Goal: Task Accomplishment & Management: Use online tool/utility

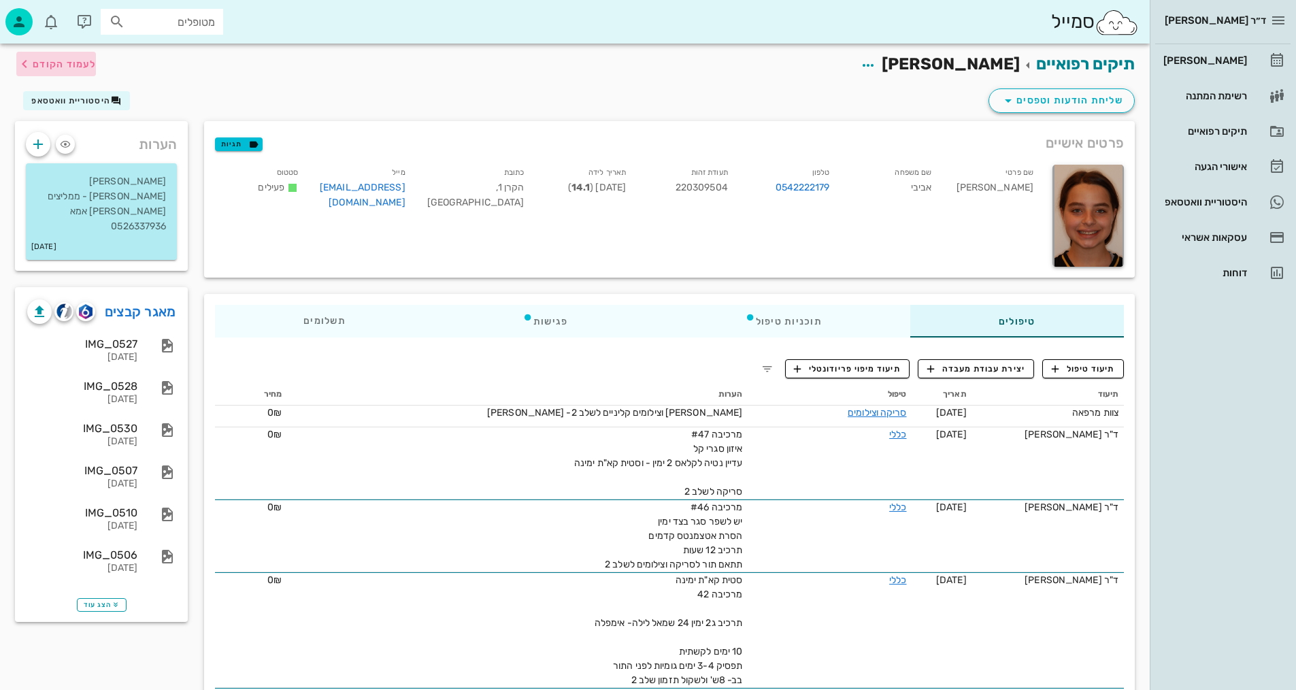
click at [59, 59] on span "לעמוד הקודם" at bounding box center [64, 65] width 63 height 12
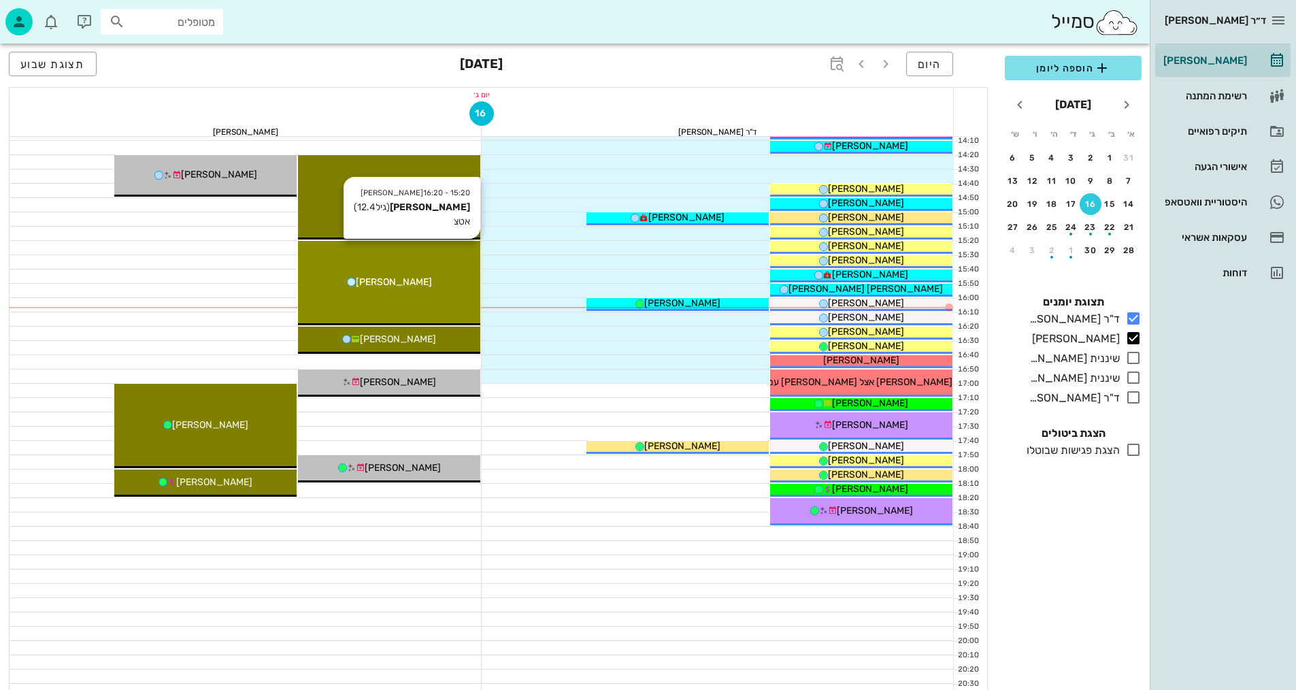
scroll to position [580, 0]
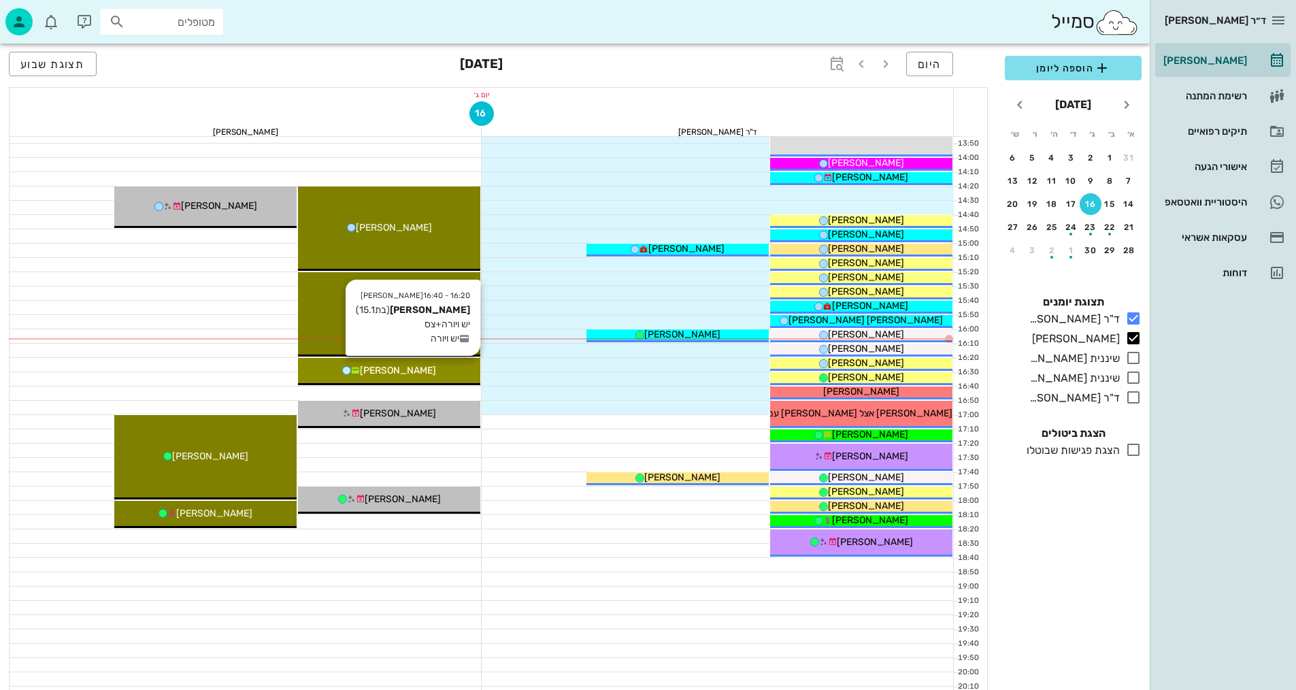
click at [409, 372] on span "[PERSON_NAME]" at bounding box center [398, 371] width 76 height 12
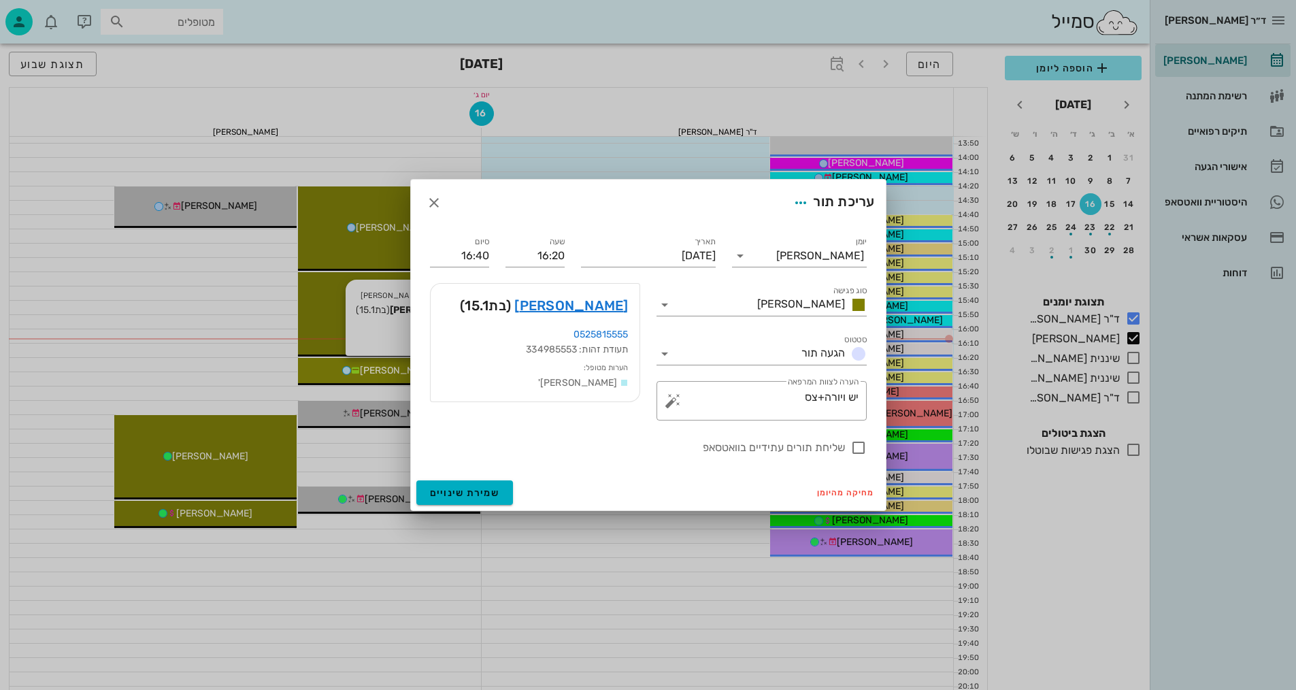
click at [409, 372] on div "ד״ר [PERSON_NAME] [PERSON_NAME] רשימת המתנה תיקים רפואיים אישורי הגעה היסטוריית…" at bounding box center [648, 88] width 1296 height 1337
click at [190, 375] on div at bounding box center [648, 345] width 1296 height 690
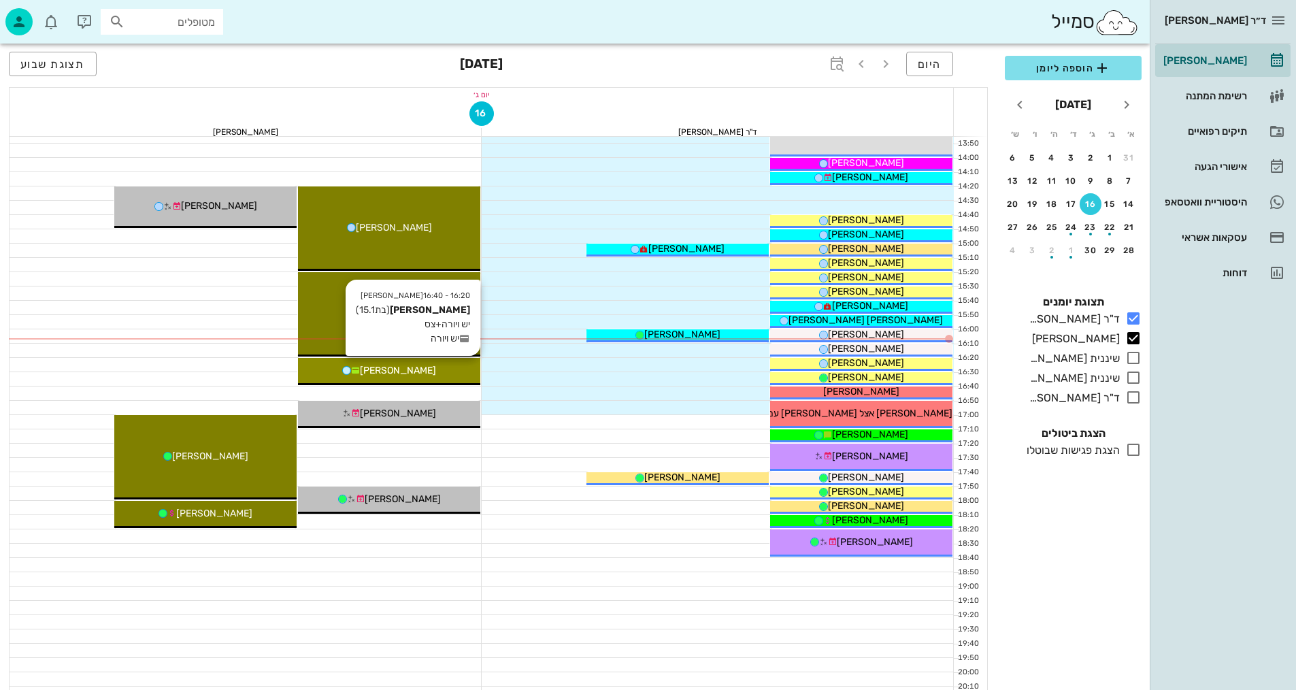
click at [418, 368] on span "[PERSON_NAME]" at bounding box center [398, 371] width 76 height 12
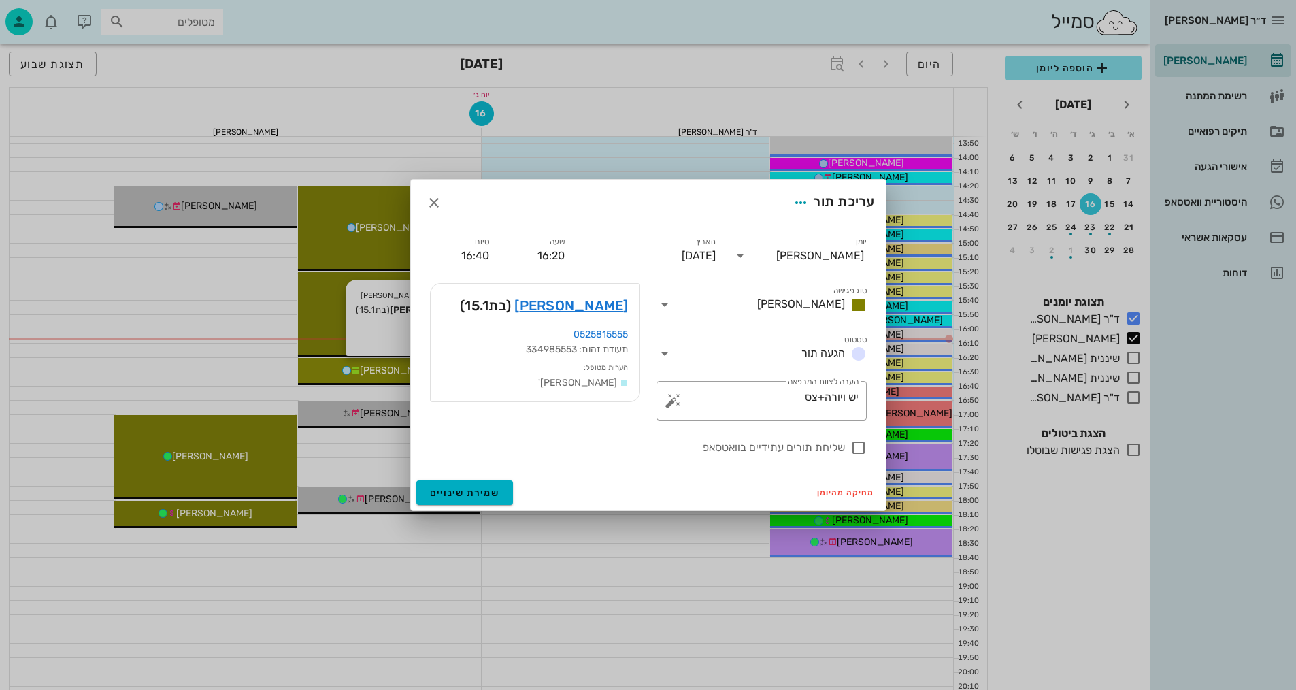
click at [418, 368] on div at bounding box center [648, 345] width 1296 height 690
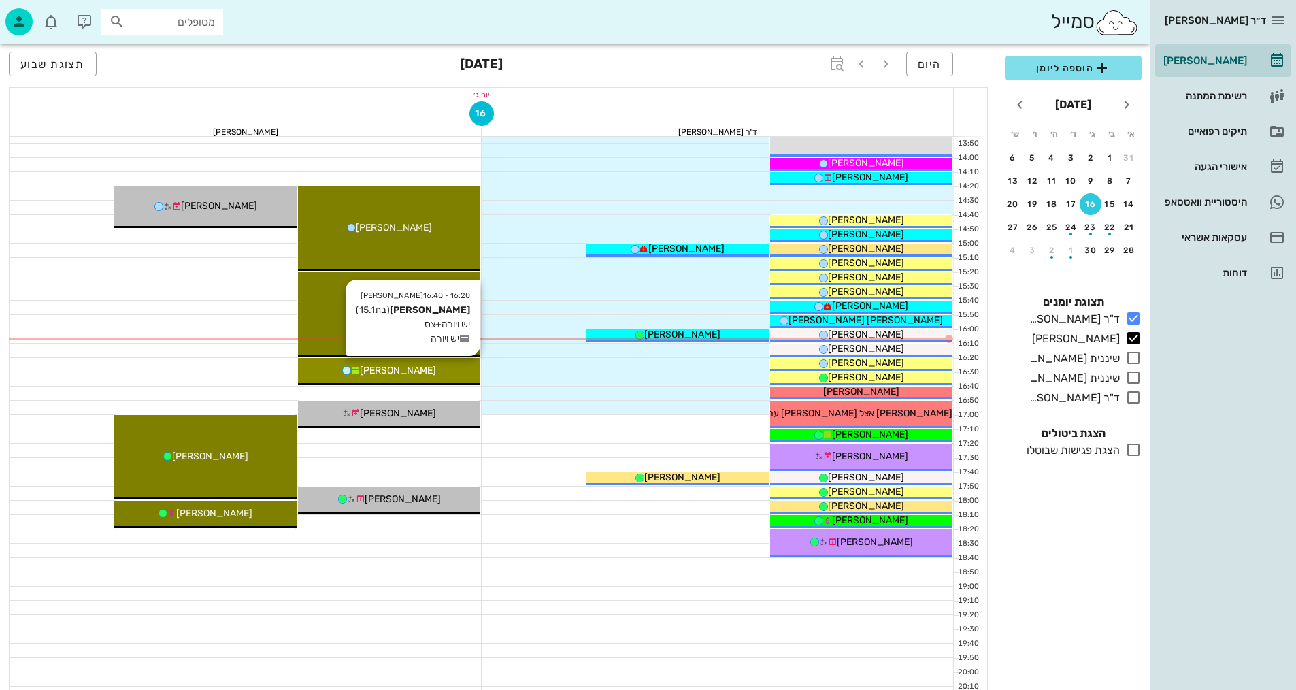
click at [418, 368] on span "[PERSON_NAME]" at bounding box center [398, 371] width 76 height 12
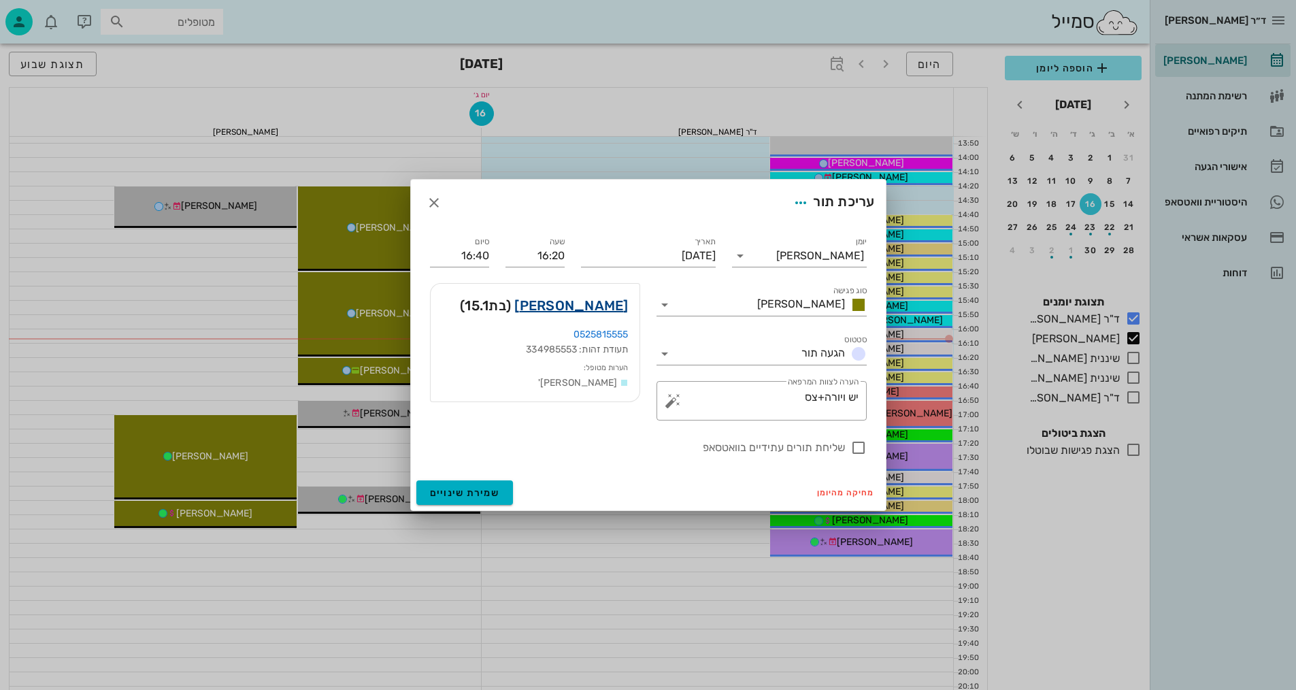
click at [592, 307] on link "[PERSON_NAME]" at bounding box center [571, 306] width 114 height 22
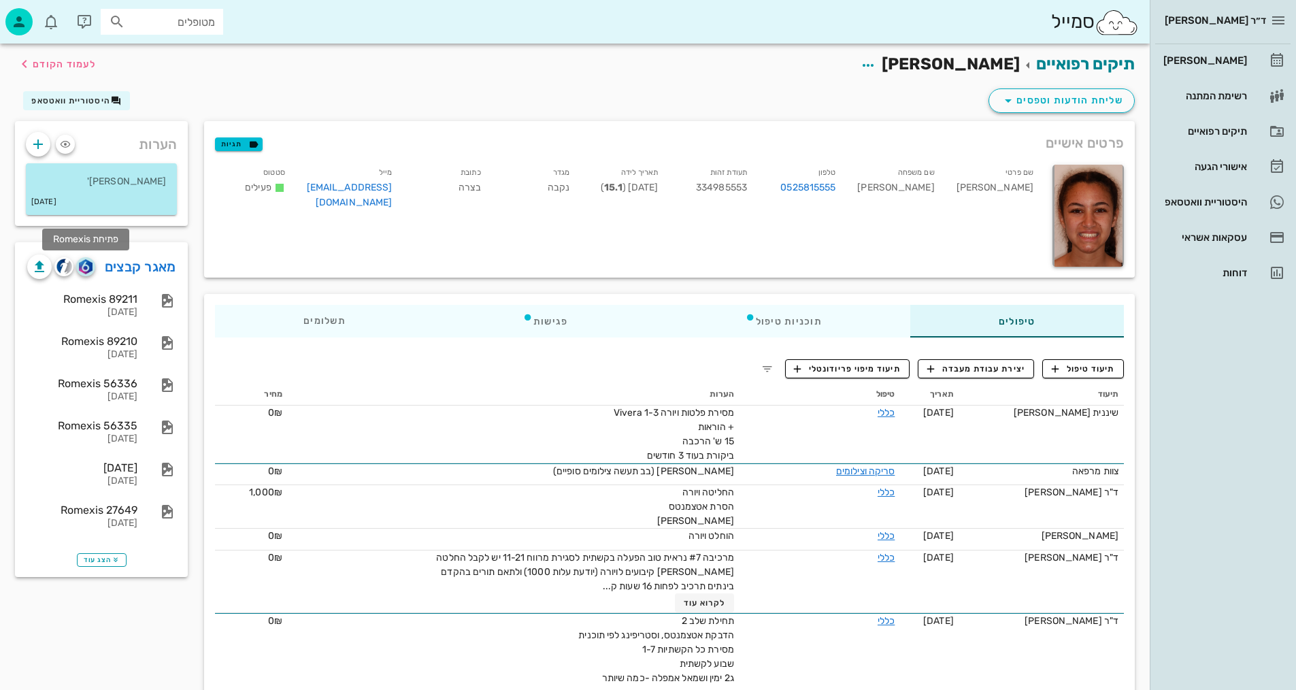
click at [86, 269] on img "button" at bounding box center [85, 266] width 13 height 15
click at [1102, 368] on span "תיעוד טיפול" at bounding box center [1083, 369] width 63 height 12
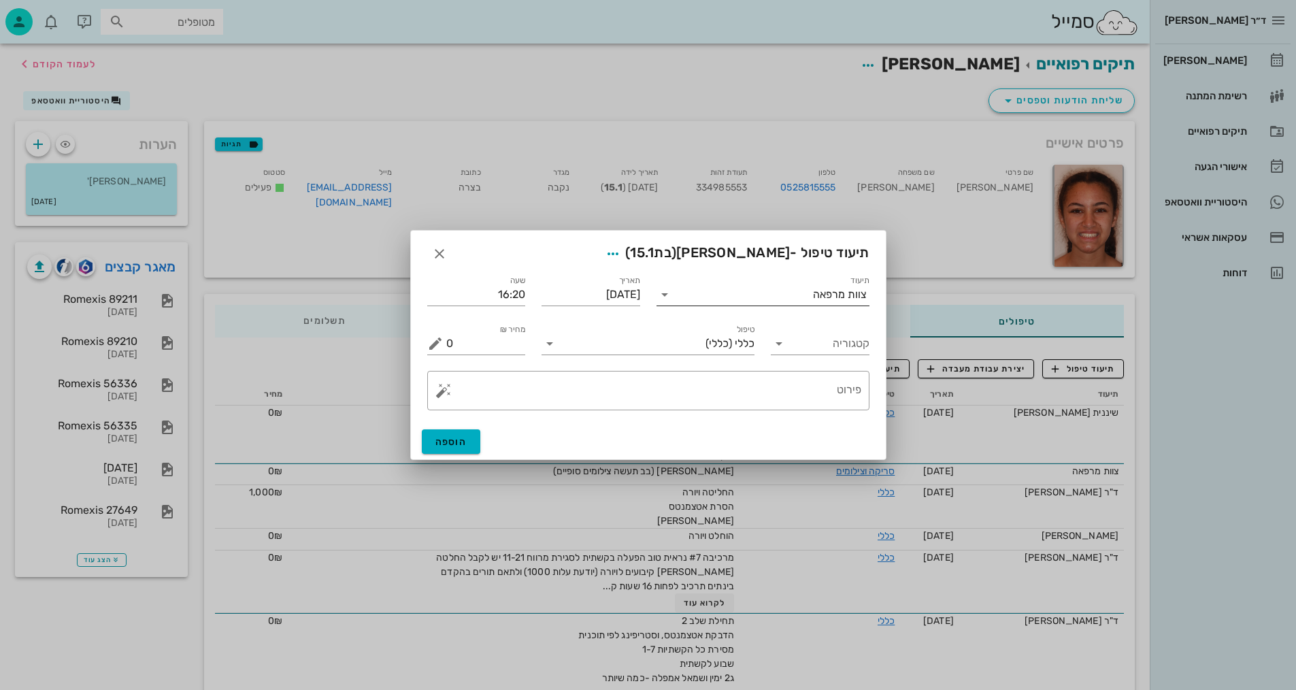
click at [819, 293] on div "צוות מרפאה" at bounding box center [840, 295] width 54 height 12
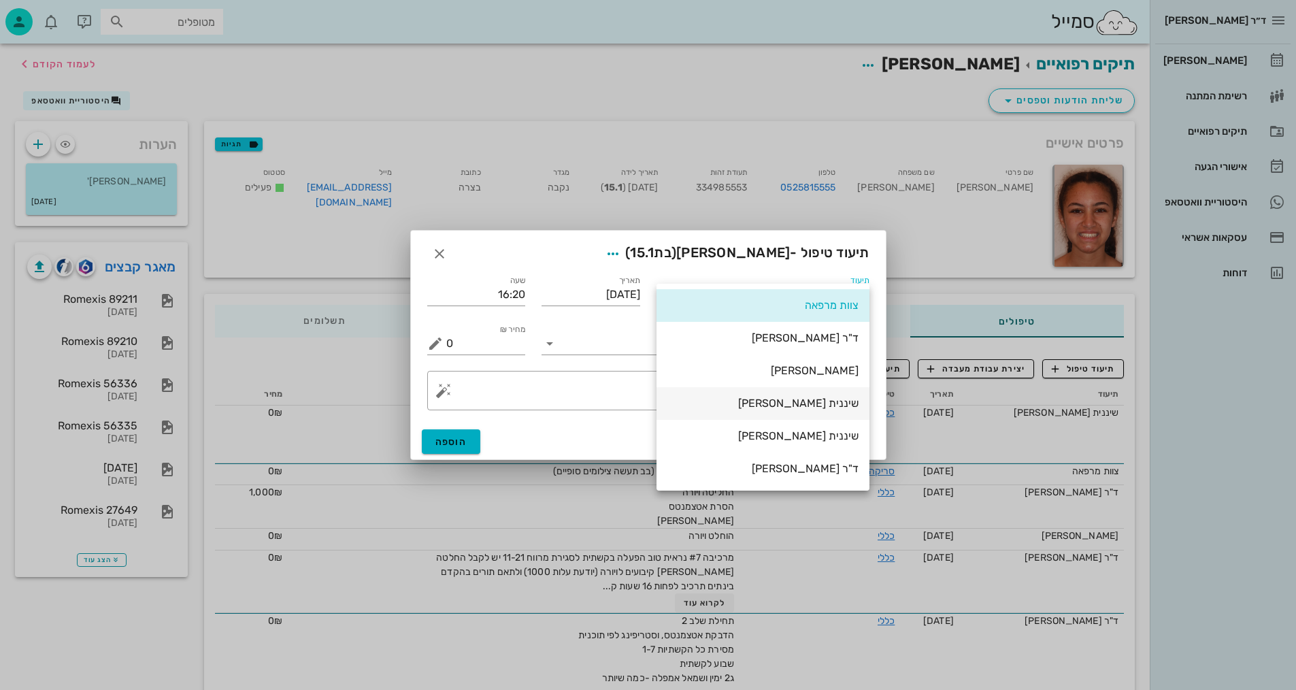
click at [837, 402] on div "שיננית [PERSON_NAME]" at bounding box center [763, 403] width 191 height 13
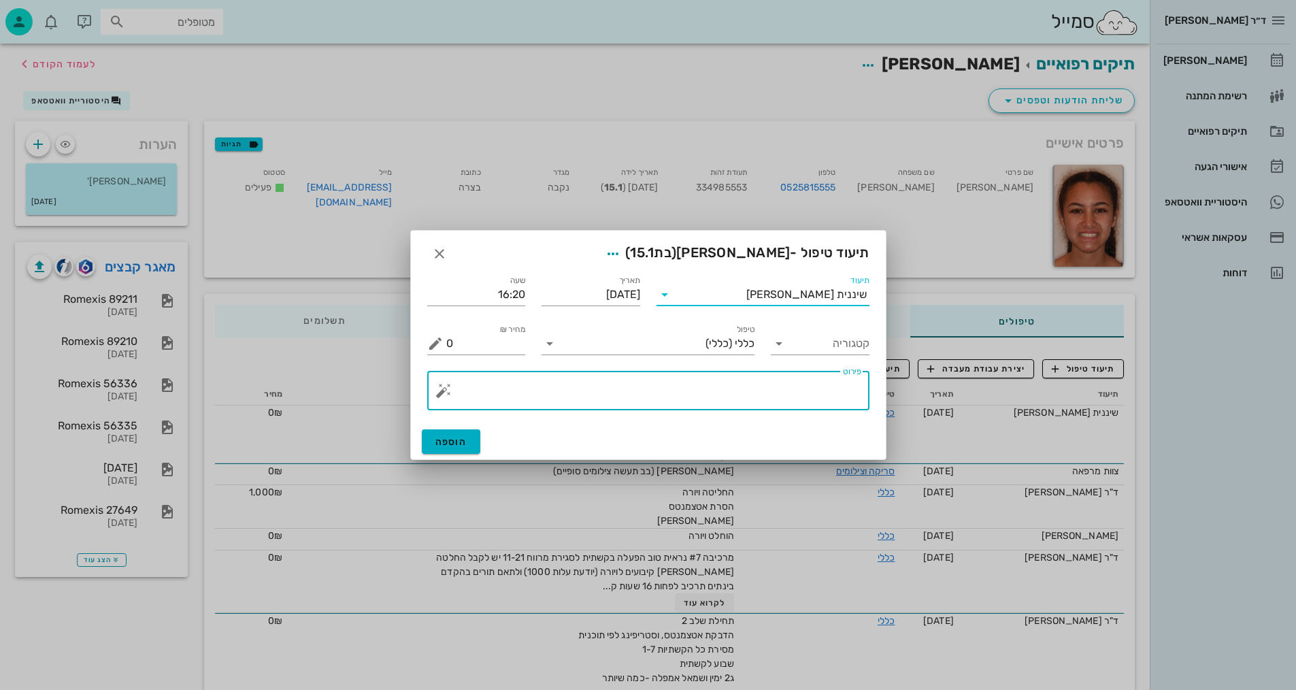
click at [740, 392] on textarea "פירוט" at bounding box center [653, 394] width 415 height 33
type textarea "צ"ס+רנטגן"
click at [463, 442] on span "הוספה" at bounding box center [451, 442] width 32 height 12
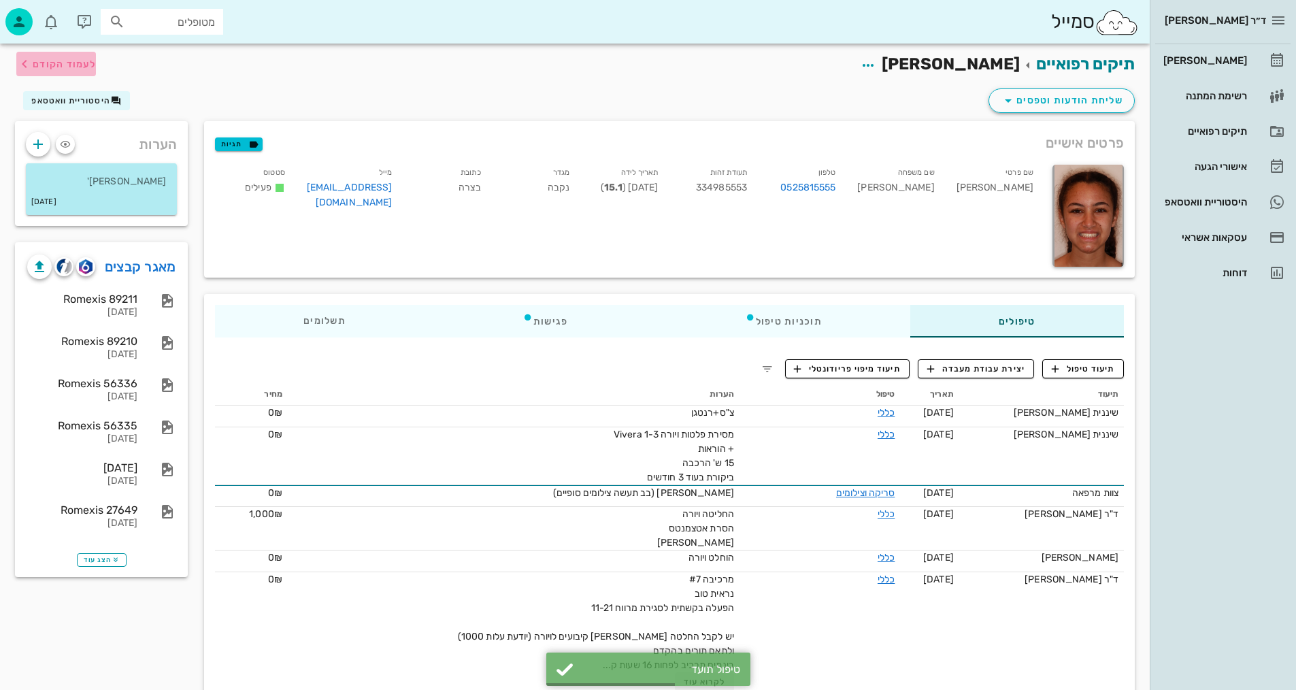
click at [56, 61] on span "לעמוד הקודם" at bounding box center [64, 65] width 63 height 12
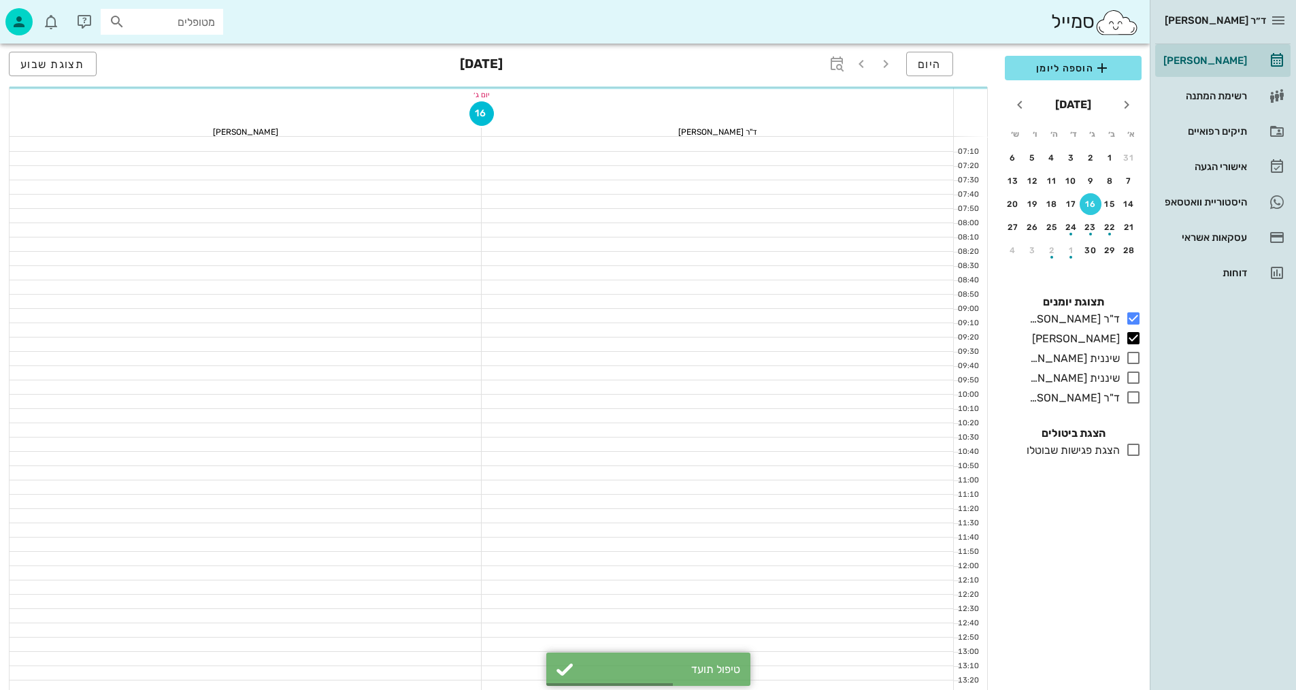
scroll to position [580, 0]
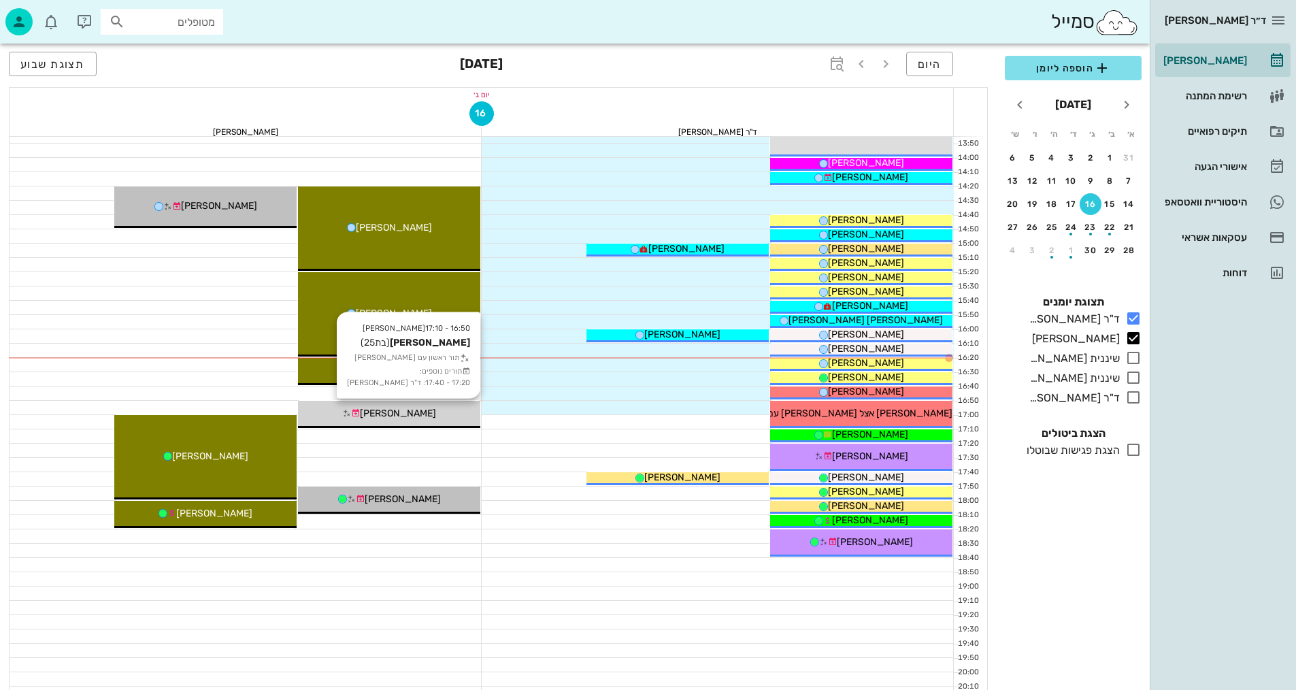
click at [408, 416] on span "[PERSON_NAME]" at bounding box center [398, 414] width 76 height 12
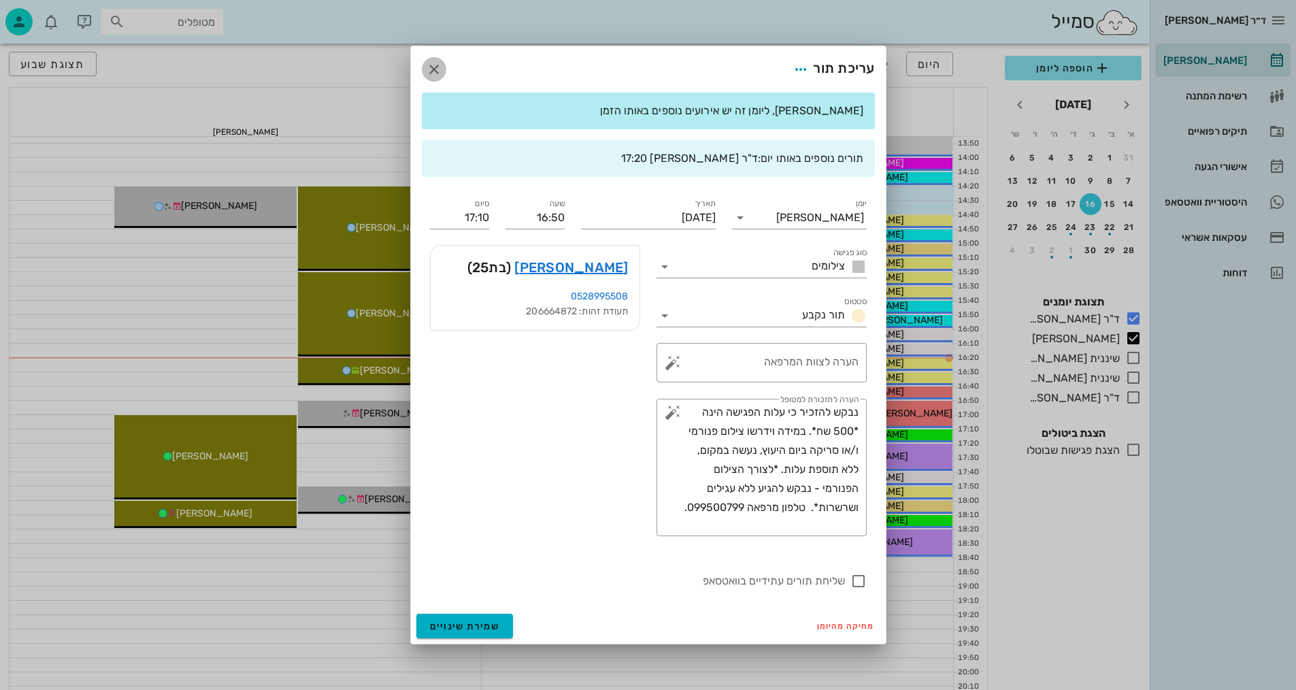
click at [432, 69] on icon "button" at bounding box center [434, 69] width 16 height 16
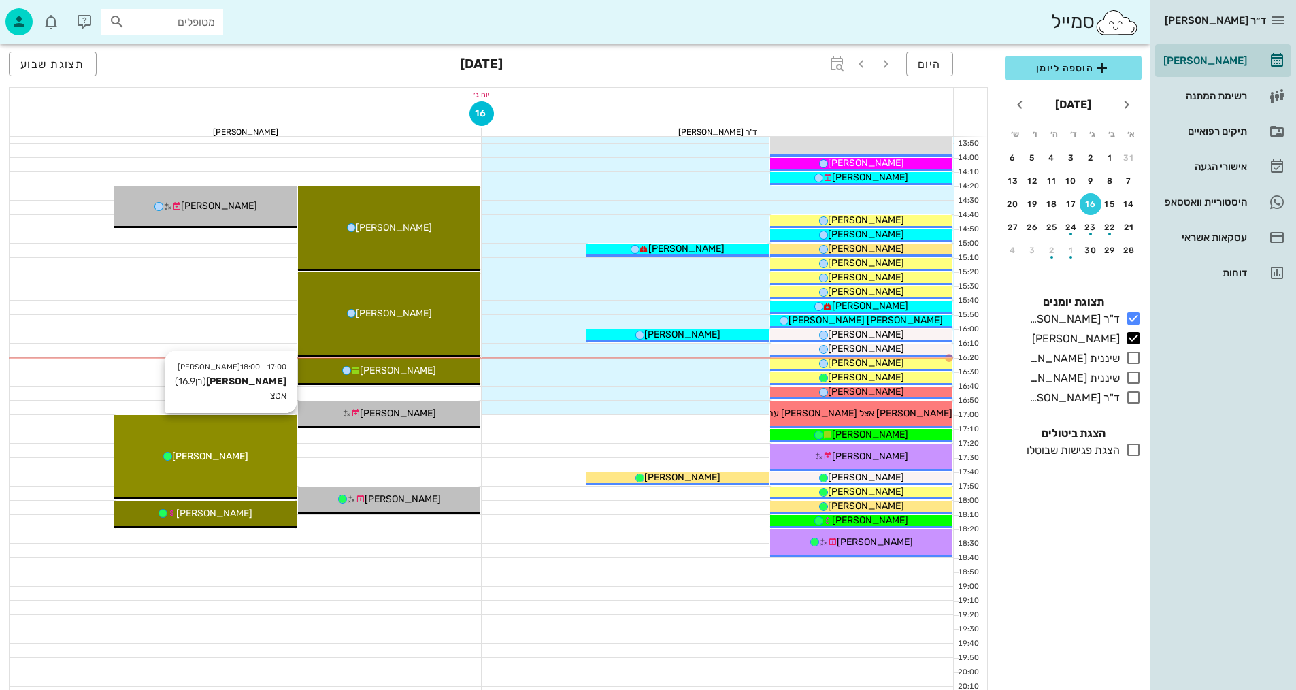
click at [214, 454] on span "[PERSON_NAME]" at bounding box center [210, 456] width 76 height 12
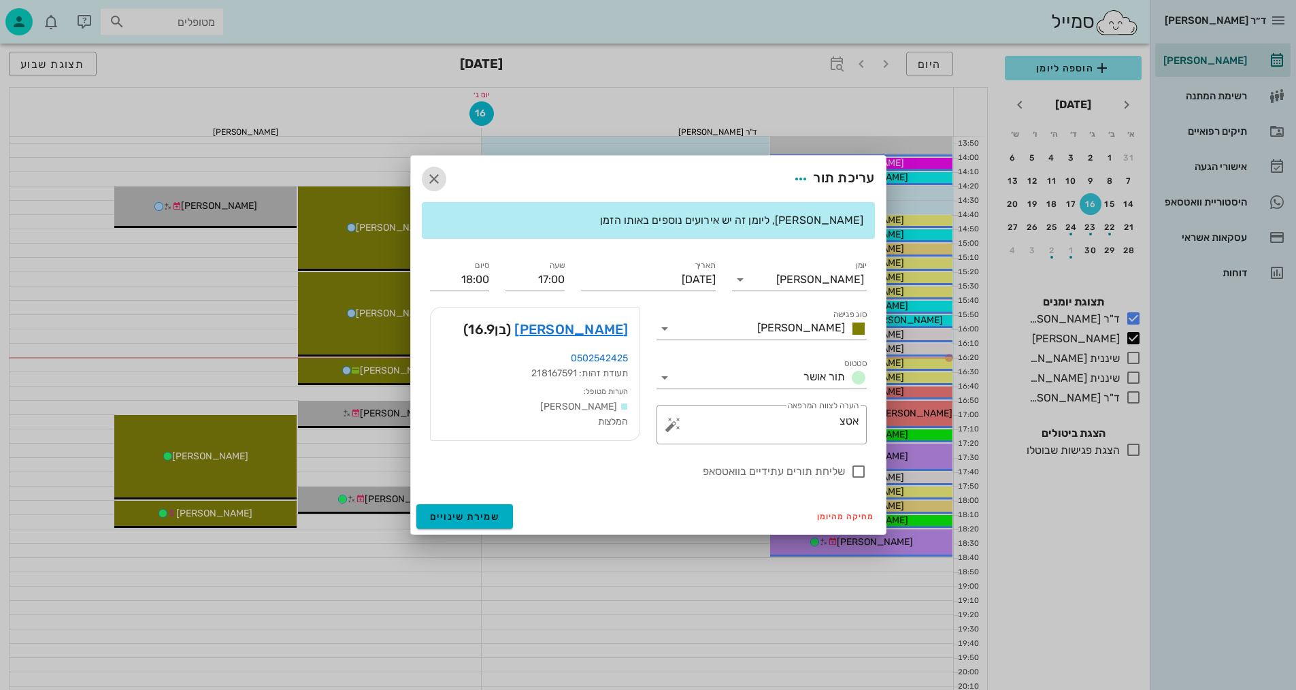
click at [444, 178] on span "button" at bounding box center [434, 179] width 24 height 16
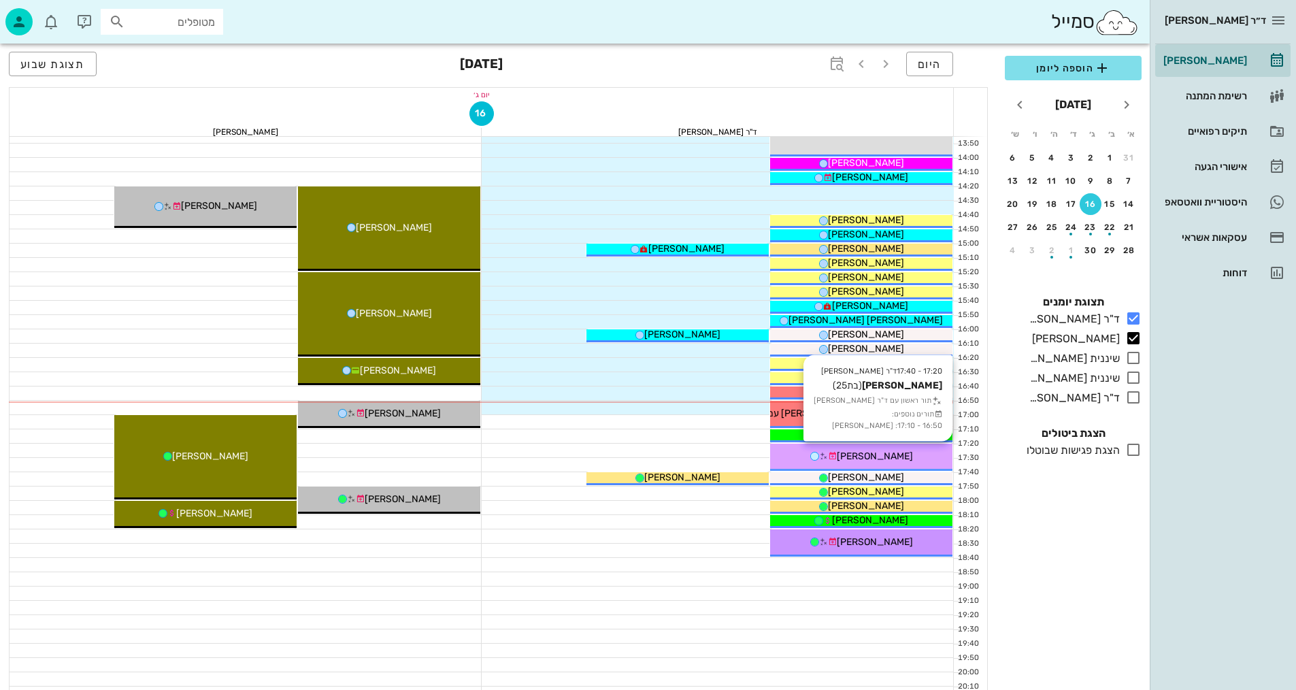
click at [903, 457] on div "[PERSON_NAME]" at bounding box center [861, 456] width 182 height 14
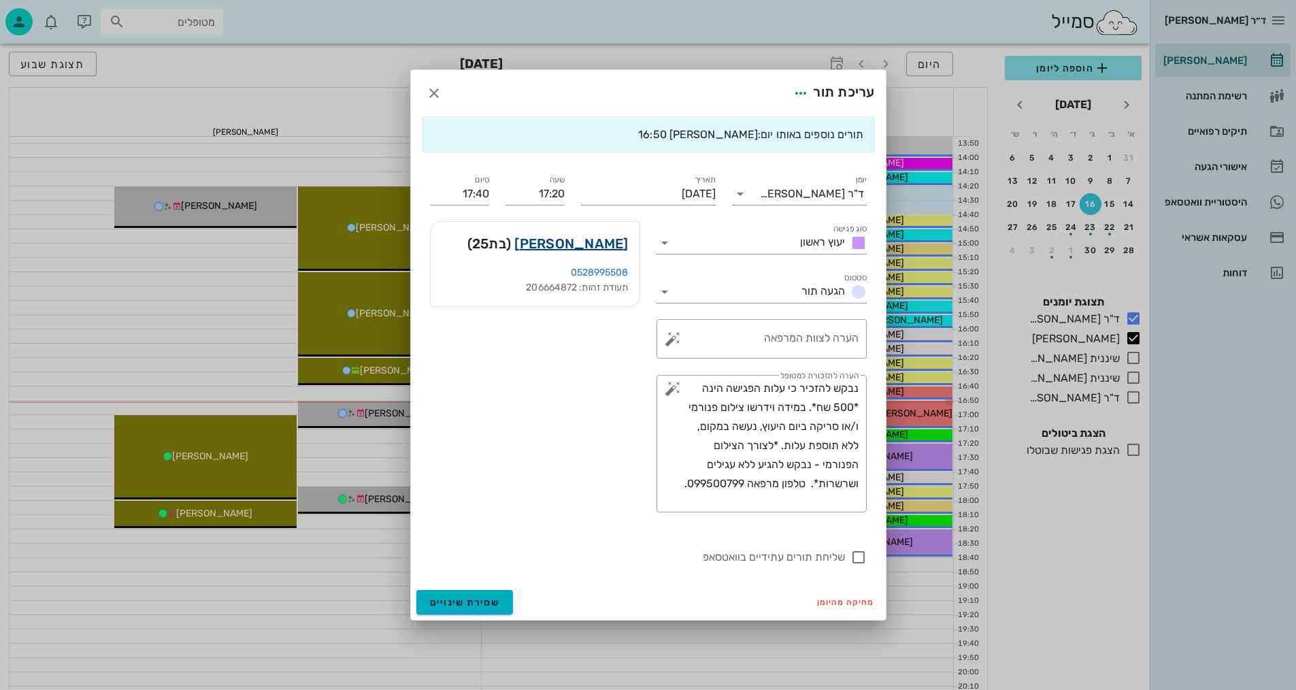
click at [608, 237] on link "[PERSON_NAME]" at bounding box center [571, 244] width 114 height 22
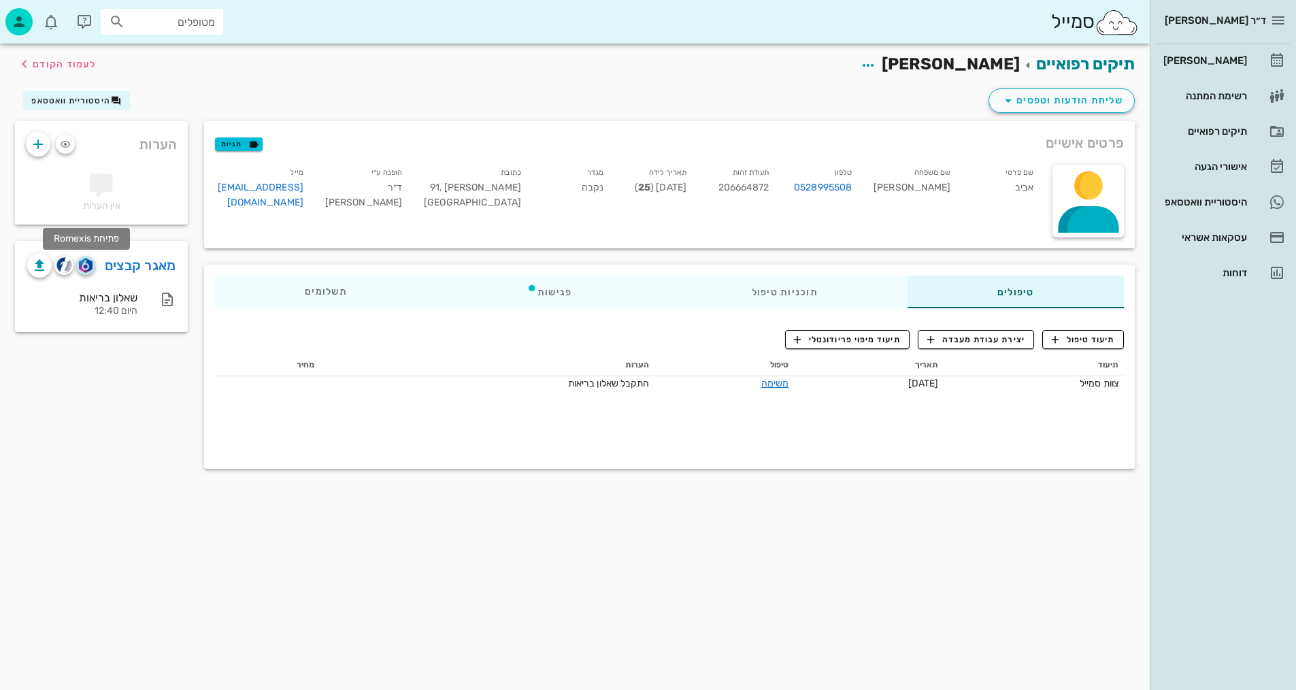
click at [84, 263] on img "button" at bounding box center [85, 265] width 13 height 15
click at [1079, 340] on span "תיעוד טיפול" at bounding box center [1083, 339] width 63 height 12
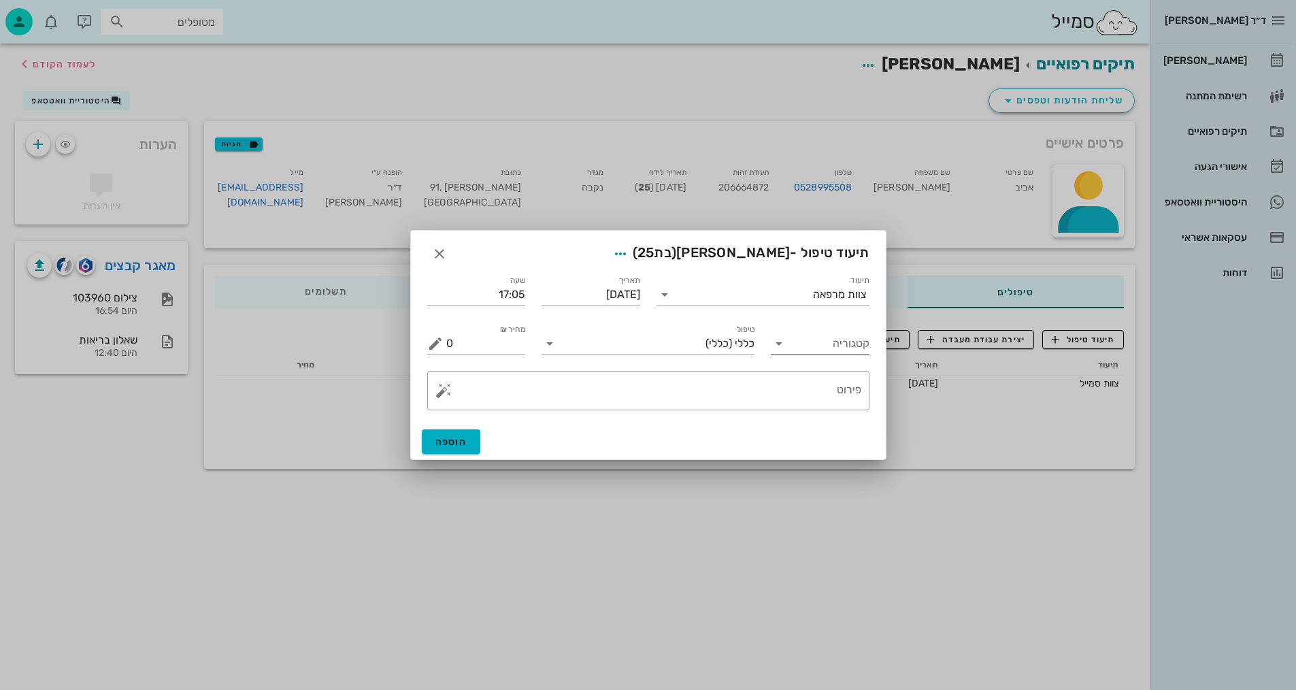
click at [849, 342] on input "קטגוריה" at bounding box center [831, 344] width 77 height 22
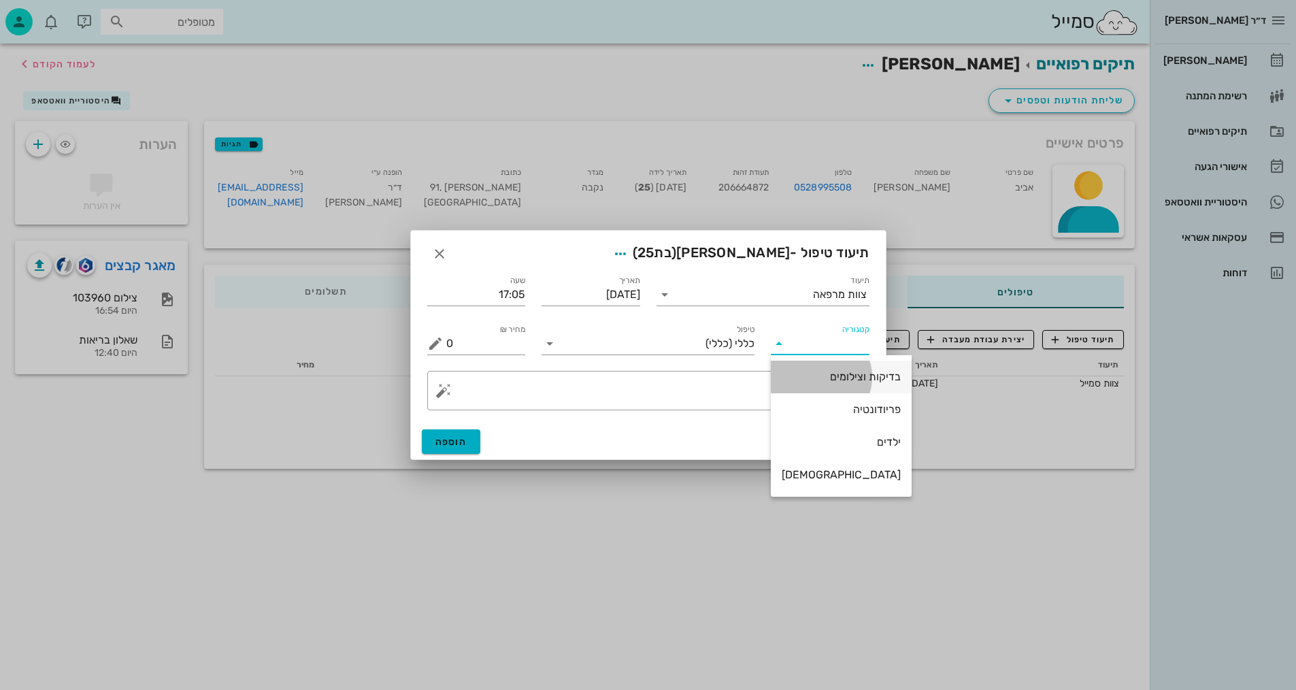
click at [827, 370] on div "בדיקות וצילומים" at bounding box center [841, 376] width 119 height 13
type input "בדיקות וצילומים"
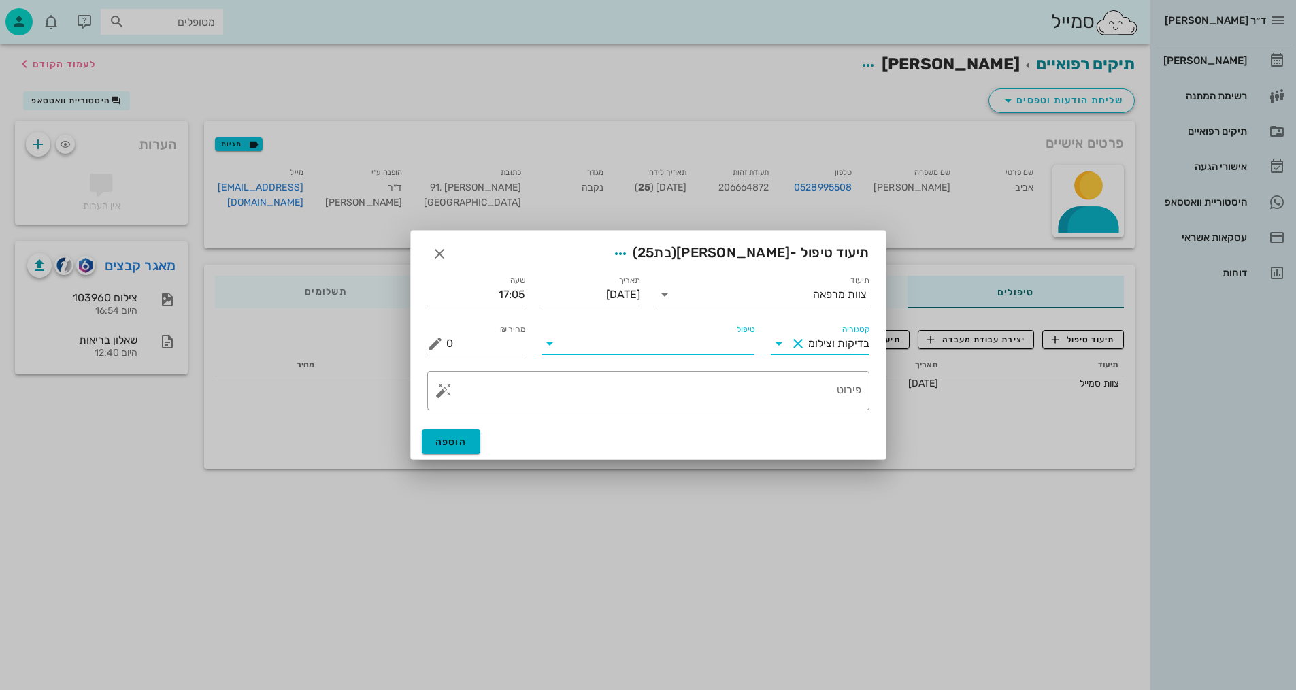
click at [728, 343] on input "טיפול" at bounding box center [658, 344] width 194 height 22
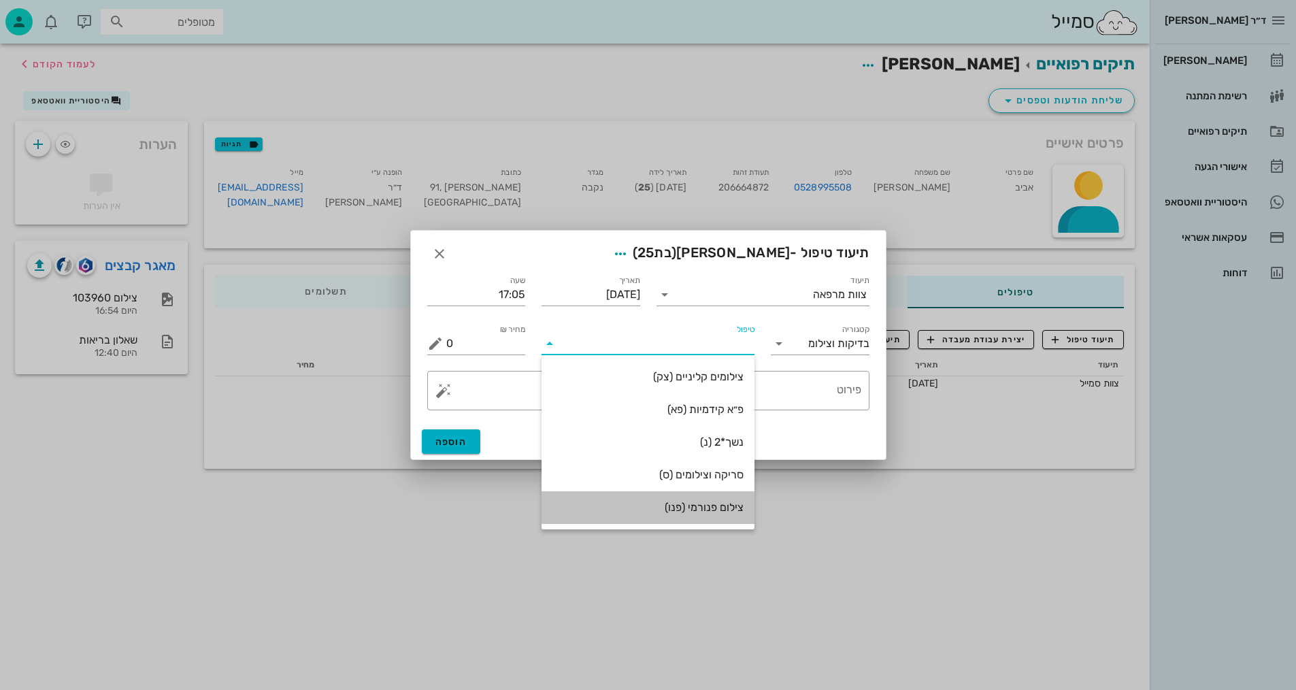
drag, startPoint x: 728, startPoint y: 504, endPoint x: 785, endPoint y: 423, distance: 99.3
click at [727, 504] on div "צילום פנורמי (פנו)" at bounding box center [648, 507] width 191 height 13
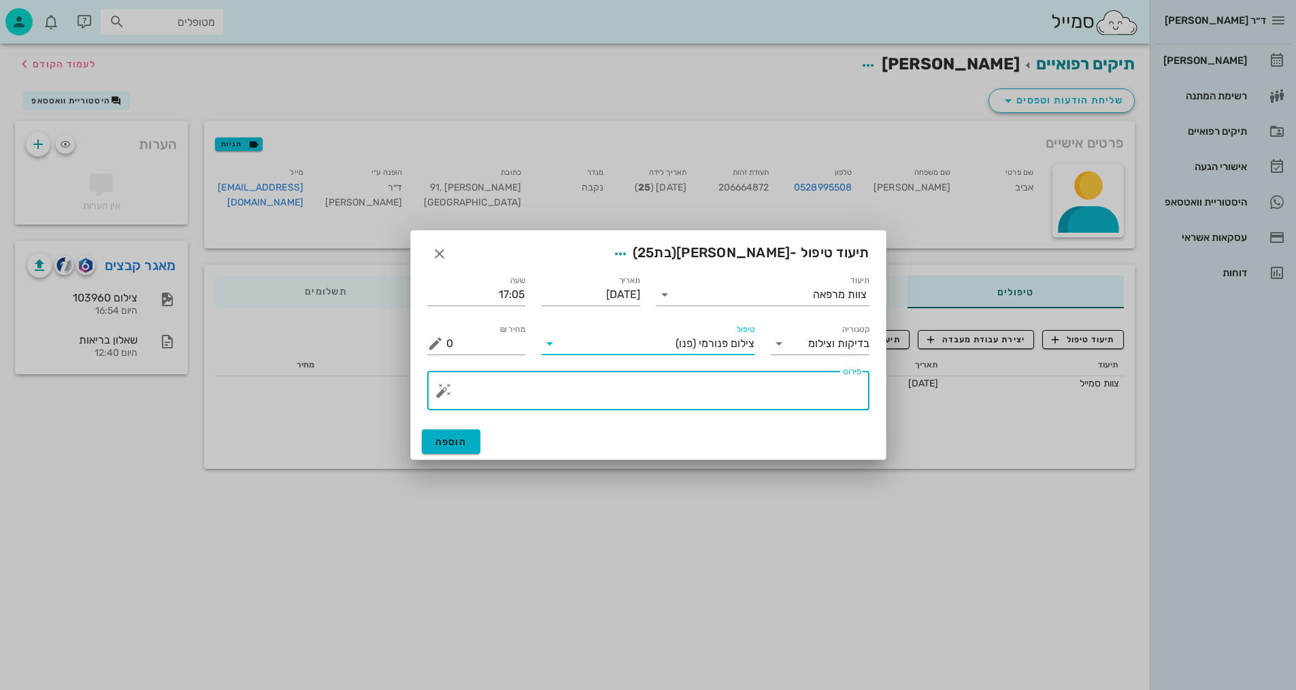
click at [808, 394] on textarea "פירוט" at bounding box center [653, 394] width 415 height 33
type textarea "פנורמי, [PERSON_NAME] וצילום אפליקציה - [PERSON_NAME]"
click at [446, 449] on button "הוספה" at bounding box center [451, 441] width 59 height 24
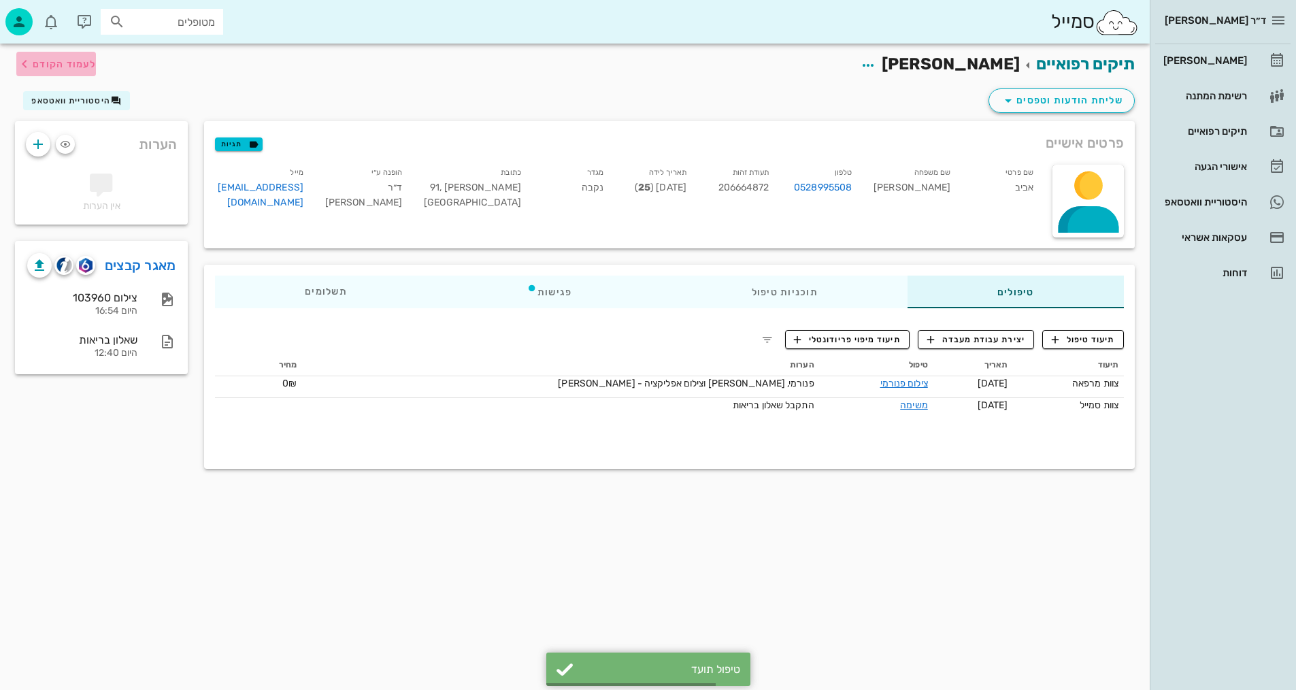
click at [84, 62] on span "לעמוד הקודם" at bounding box center [64, 65] width 63 height 12
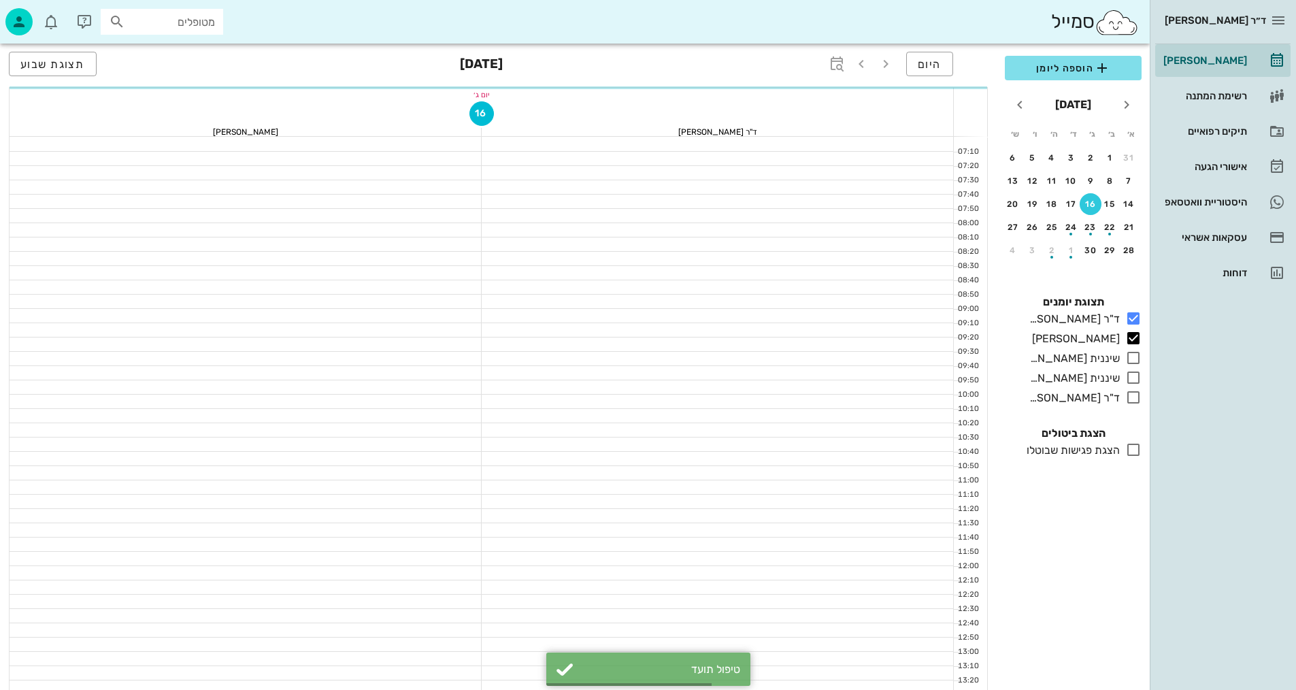
scroll to position [580, 0]
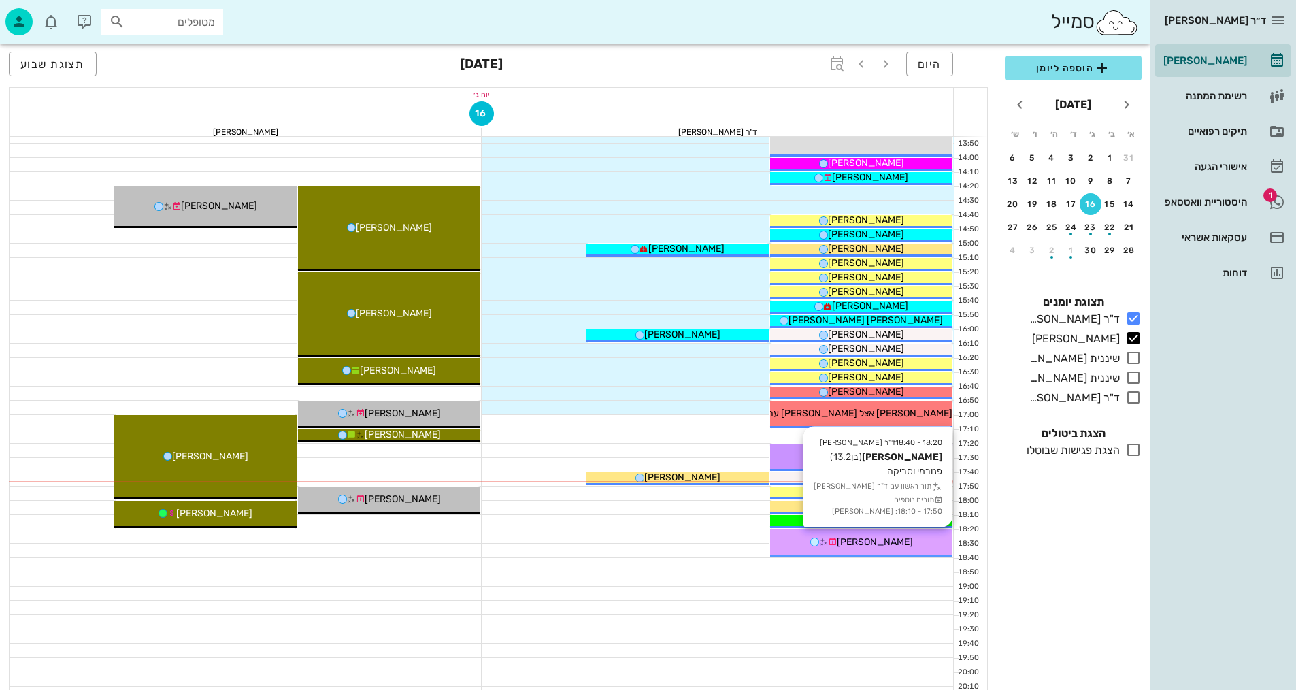
click at [861, 539] on span "[PERSON_NAME]" at bounding box center [875, 542] width 76 height 12
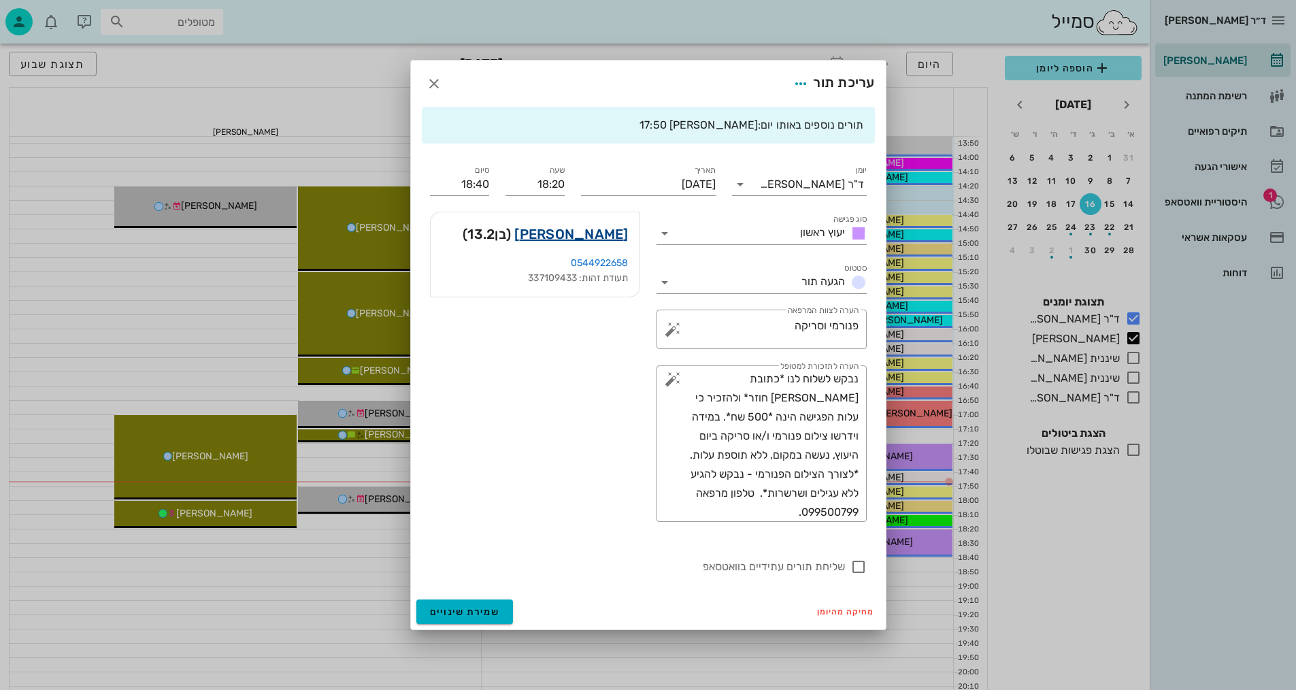
click at [614, 232] on link "[PERSON_NAME]" at bounding box center [571, 234] width 114 height 22
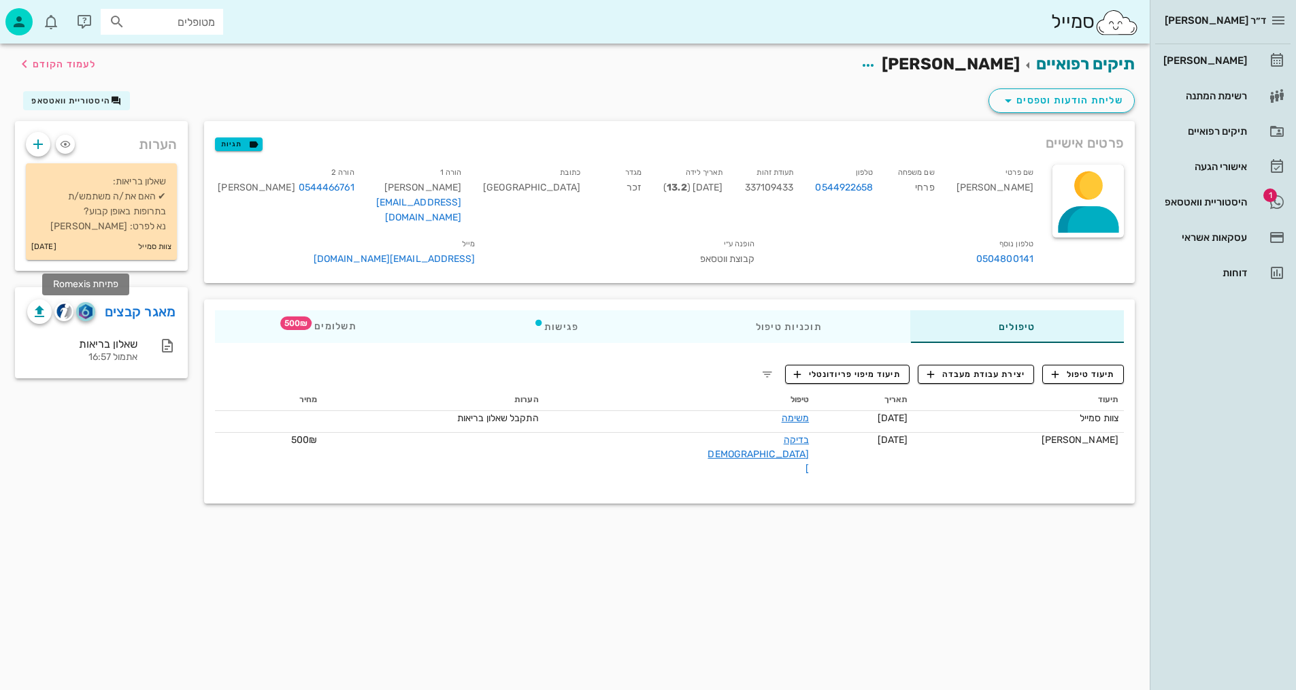
click at [85, 308] on img "button" at bounding box center [85, 311] width 13 height 15
drag, startPoint x: 798, startPoint y: 185, endPoint x: 841, endPoint y: 186, distance: 43.6
click at [794, 186] on span "337109433" at bounding box center [769, 188] width 49 height 12
click at [1084, 368] on span "תיעוד טיפול" at bounding box center [1083, 374] width 63 height 12
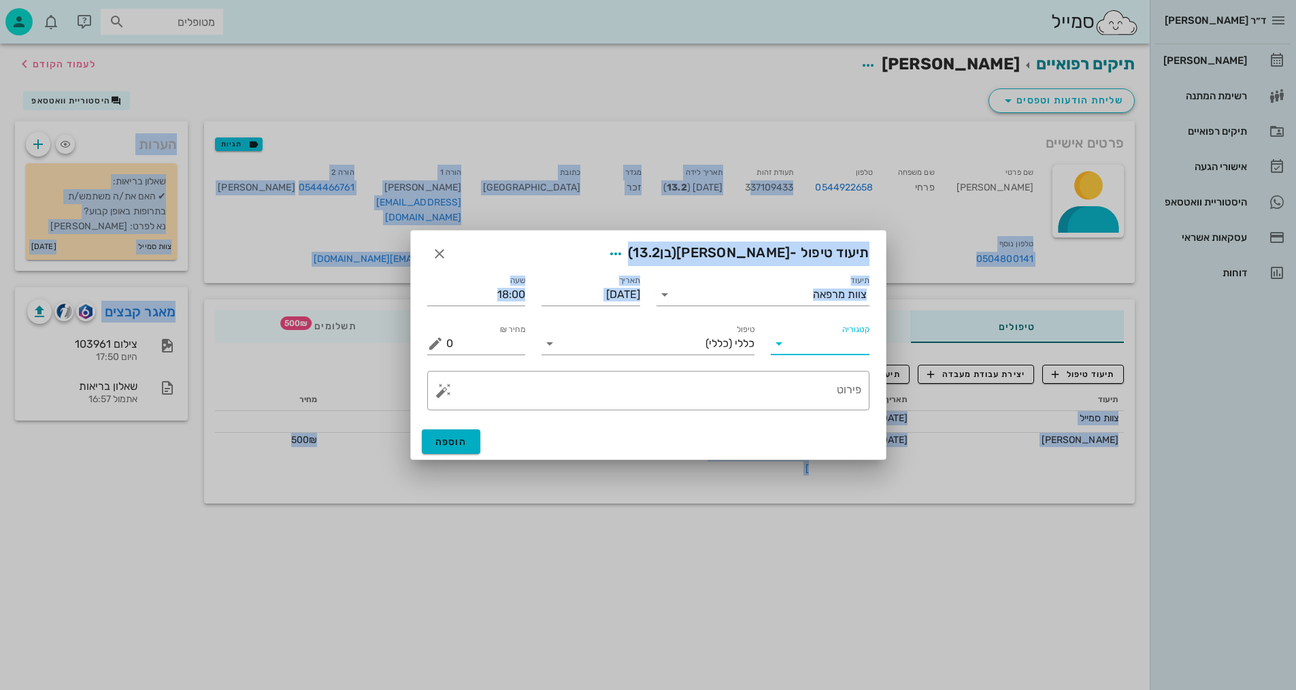
click at [798, 342] on input "קטגוריה" at bounding box center [831, 344] width 77 height 22
click at [835, 369] on div "בדיקות וצילומים" at bounding box center [841, 376] width 119 height 29
type input "בדיקות וצילומים"
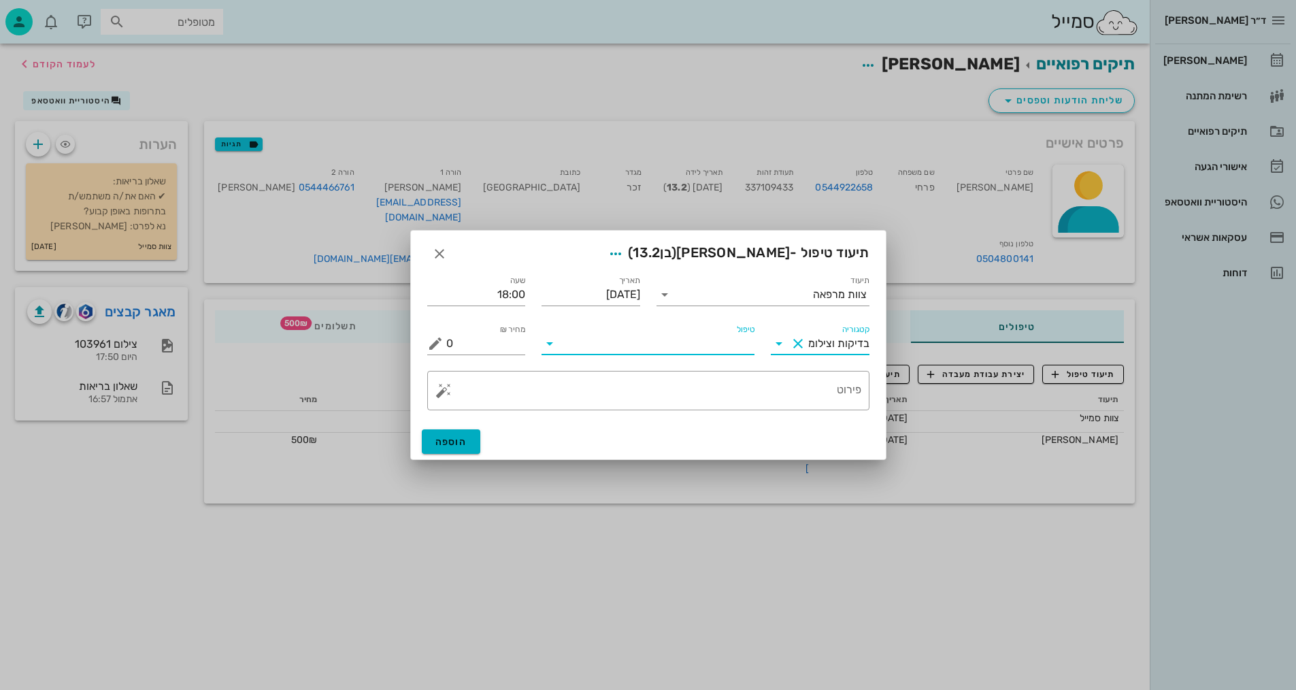
click at [719, 346] on input "טיפול" at bounding box center [658, 344] width 194 height 22
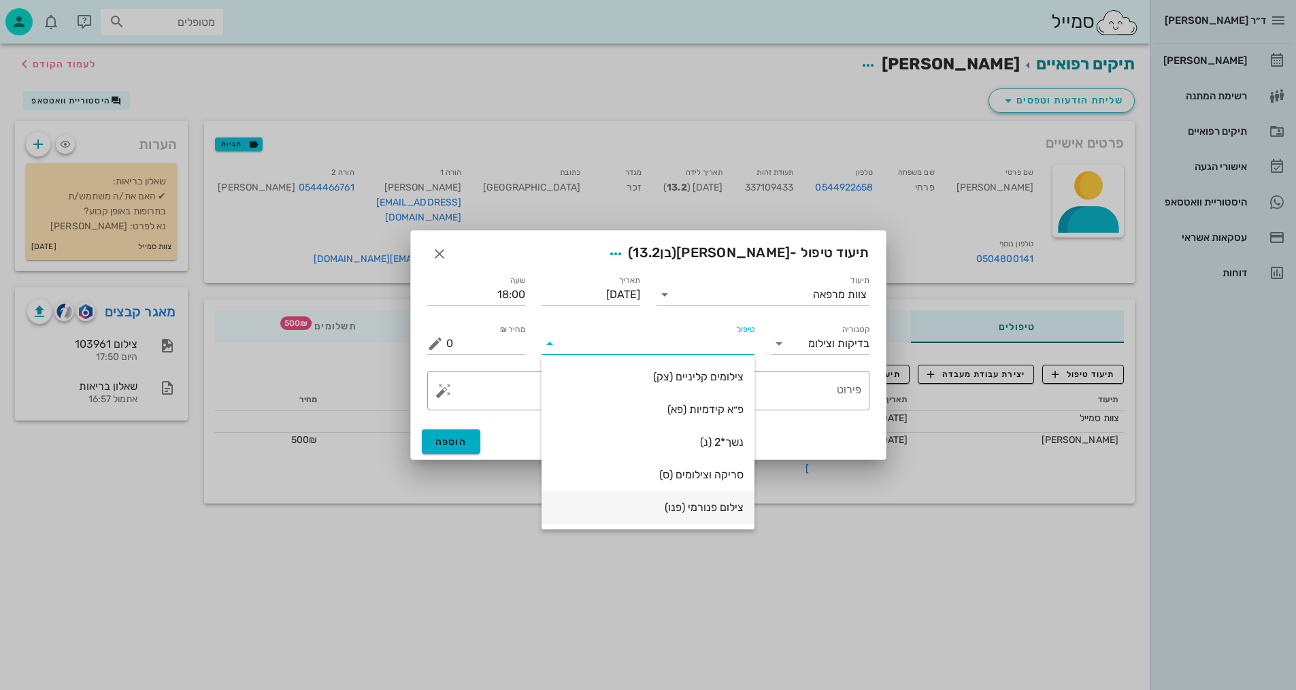
click at [702, 508] on div "צילום פנורמי (פנו)" at bounding box center [648, 507] width 191 height 13
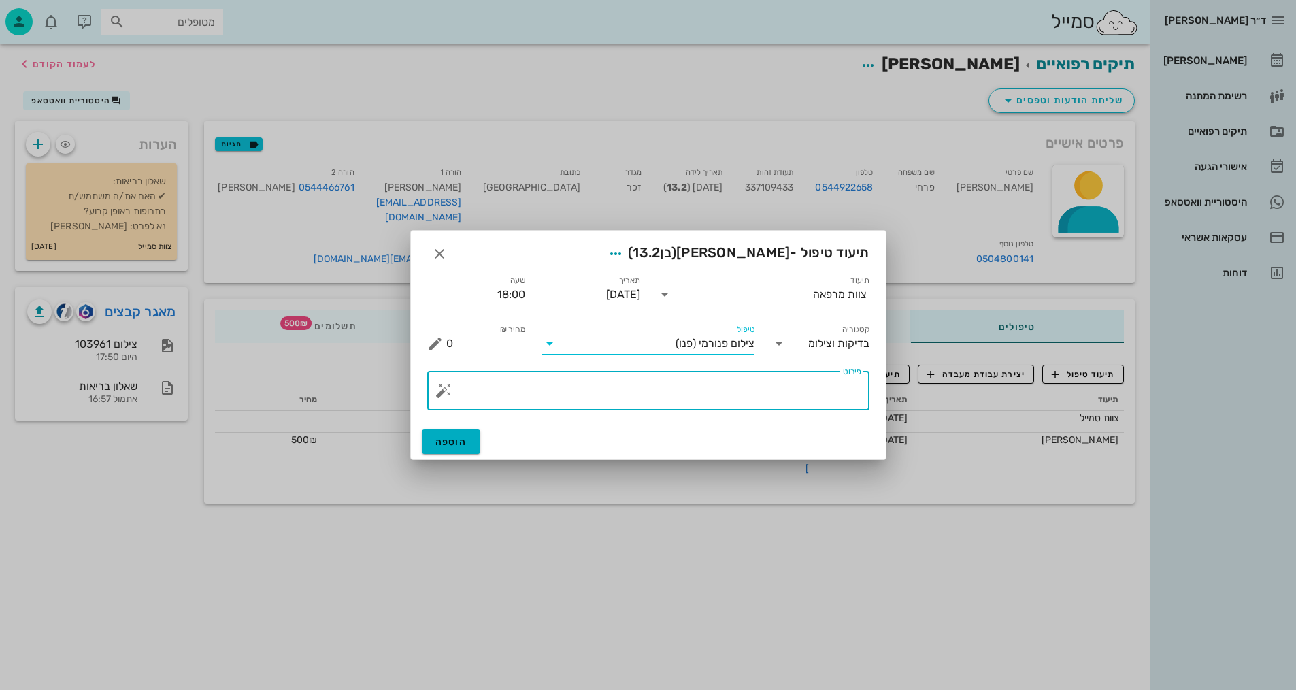
drag, startPoint x: 801, startPoint y: 393, endPoint x: 809, endPoint y: 387, distance: 9.8
click at [801, 392] on textarea "פירוט" at bounding box center [653, 394] width 415 height 33
type textarea "פנורמי, [PERSON_NAME], וצילום אפליקציה - [PERSON_NAME]"
click at [455, 444] on span "הוספה" at bounding box center [451, 442] width 32 height 12
